Goal: Navigation & Orientation: Find specific page/section

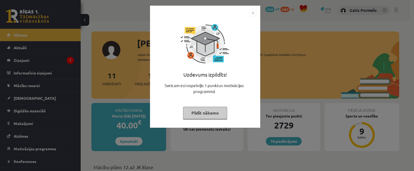
click at [249, 13] on img "Close" at bounding box center [253, 13] width 8 height 8
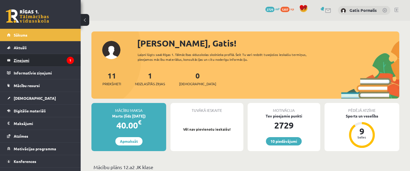
click at [32, 59] on legend "Ziņojumi 1" at bounding box center [44, 60] width 60 height 12
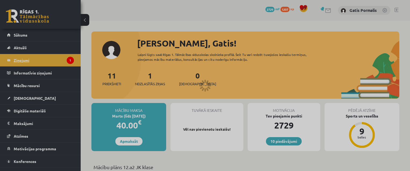
click at [32, 59] on div at bounding box center [205, 85] width 410 height 171
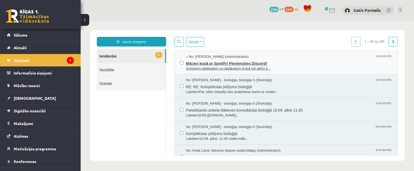
click at [199, 61] on span "Mācies kopā ar Spotify! Pievienojies Discord!" at bounding box center [289, 62] width 207 height 7
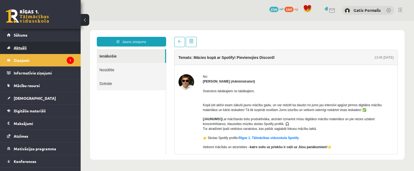
click at [24, 42] on link "Aktuāli" at bounding box center [40, 47] width 67 height 12
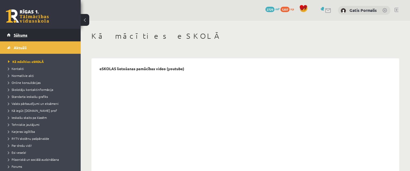
click at [28, 40] on link "Sākums" at bounding box center [40, 35] width 67 height 12
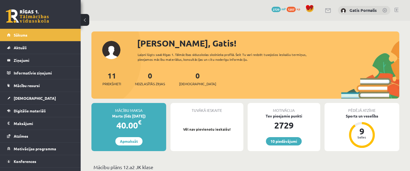
click at [18, 62] on legend "Ziņojumi 0" at bounding box center [44, 60] width 60 height 12
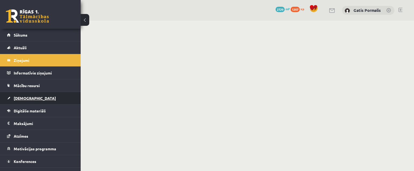
click at [33, 97] on link "[DEMOGRAPHIC_DATA]" at bounding box center [40, 98] width 67 height 12
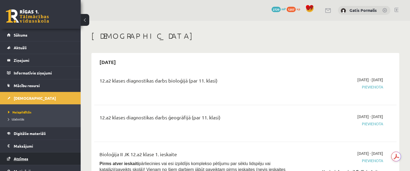
click at [33, 158] on link "Atzīmes" at bounding box center [40, 159] width 67 height 12
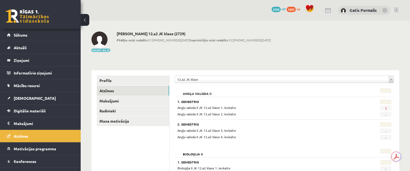
drag, startPoint x: 410, startPoint y: 15, endPoint x: 412, endPoint y: 22, distance: 8.0
click at [410, 22] on html "10 Dāvanas 2729 mP 1207 xp Gatis Pormalis Sākums Aktuāli Kā mācīties eSKOLĀ Kon…" at bounding box center [205, 85] width 410 height 171
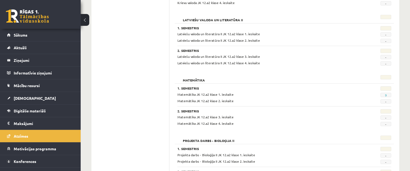
scroll to position [438, 0]
